Goal: Find specific page/section: Locate a particular part of the current website

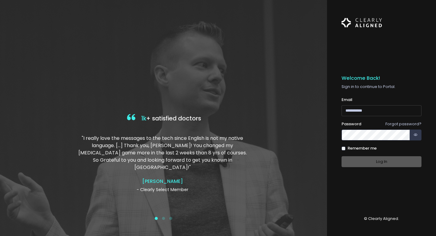
type input "**********"
click at [376, 165] on div "Log In" at bounding box center [382, 161] width 80 height 11
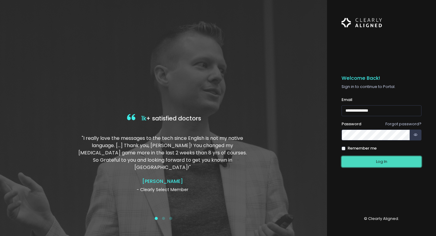
click at [384, 162] on button "Log In" at bounding box center [382, 161] width 80 height 11
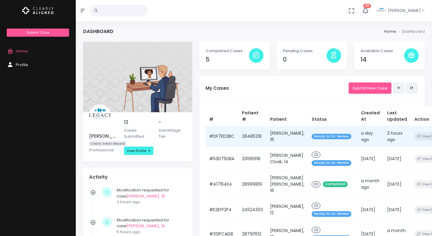
click at [275, 138] on td "[PERSON_NAME], 16" at bounding box center [287, 136] width 42 height 20
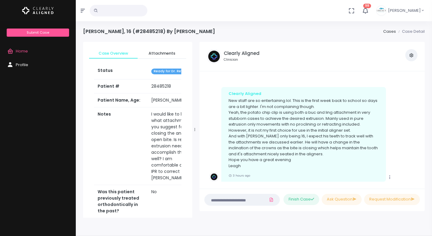
scroll to position [0, 19]
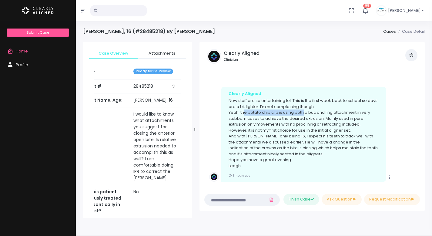
drag, startPoint x: 245, startPoint y: 101, endPoint x: 304, endPoint y: 100, distance: 58.5
click at [304, 100] on p "New staff are so entertaining lol. This is the first week back to school so day…" at bounding box center [303, 133] width 150 height 71
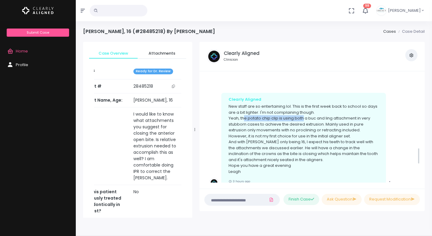
scroll to position [462, 0]
click at [309, 106] on p "New staff are so entertaining lol. This is the first week back to school so day…" at bounding box center [303, 138] width 150 height 71
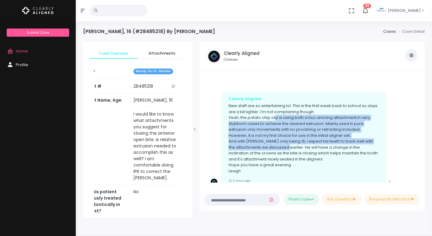
drag, startPoint x: 277, startPoint y: 106, endPoint x: 297, endPoint y: 136, distance: 35.8
click at [297, 136] on p "New staff are so entertaining lol. This is the first week back to school so day…" at bounding box center [303, 138] width 150 height 71
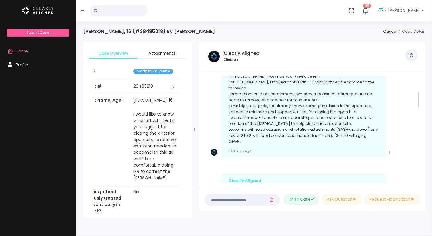
scroll to position [99, 0]
